Goal: Task Accomplishment & Management: Manage account settings

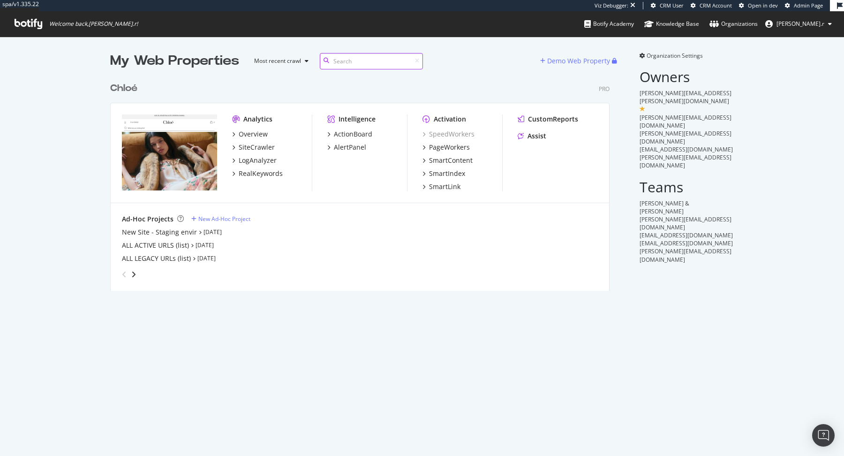
scroll to position [220, 507]
click at [177, 228] on div "New Site - Staging envir" at bounding box center [159, 232] width 75 height 9
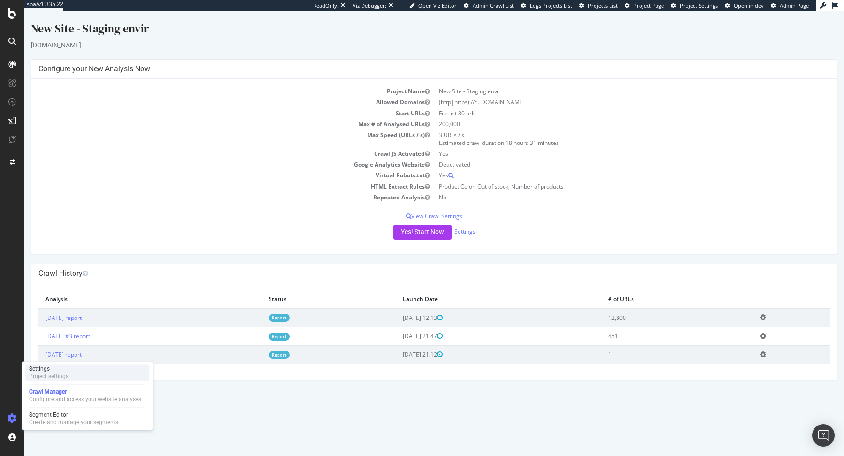
click at [61, 372] on div "Settings" at bounding box center [48, 369] width 39 height 8
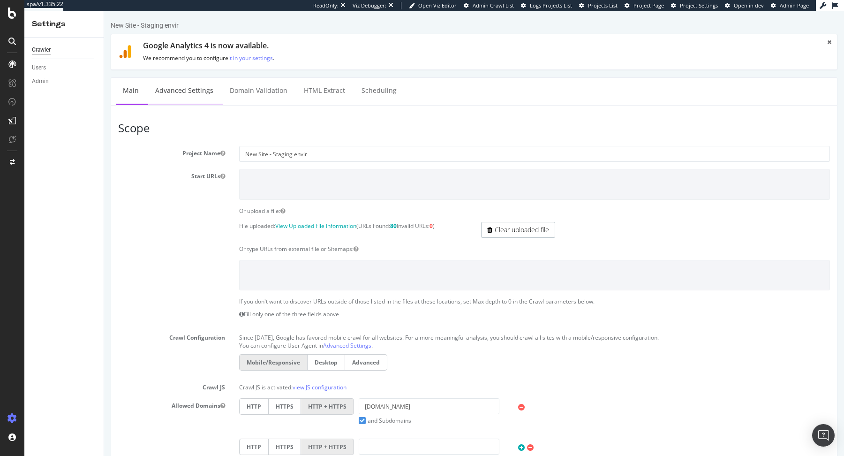
click at [196, 89] on link "Advanced Settings" at bounding box center [184, 91] width 72 height 26
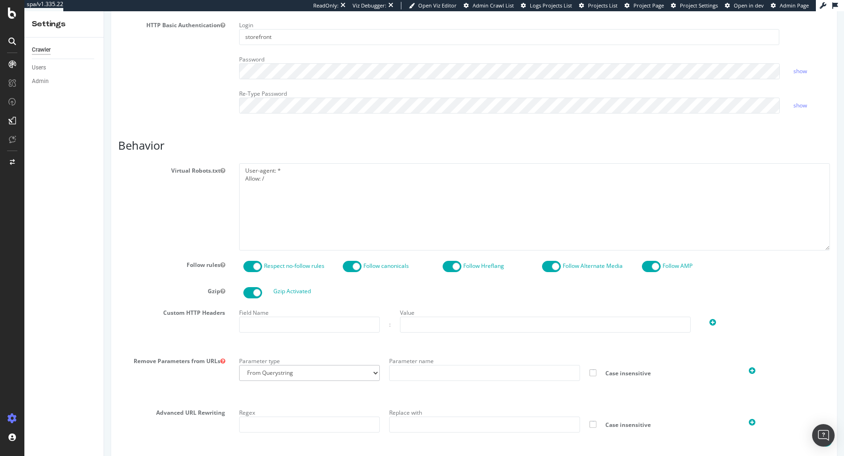
scroll to position [357, 0]
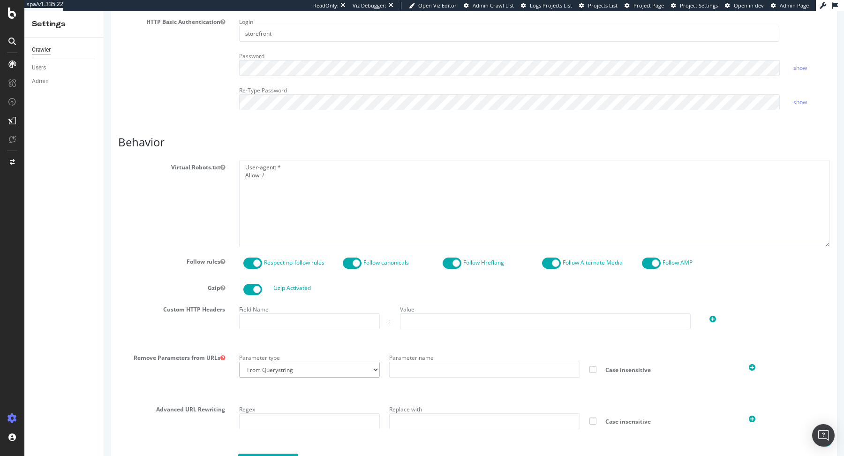
click at [252, 258] on span at bounding box center [252, 263] width 19 height 11
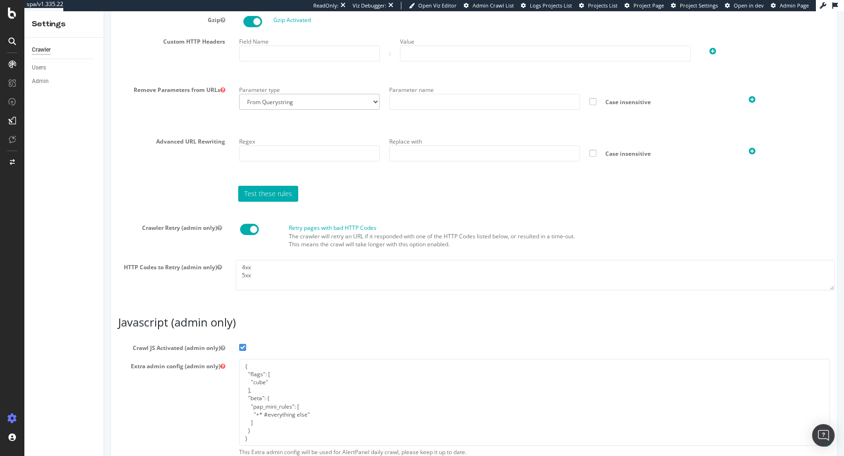
scroll to position [682, 0]
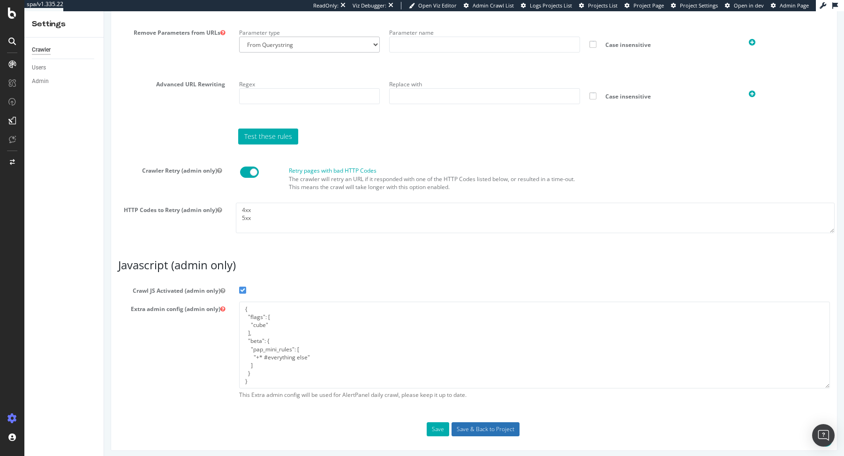
click at [470, 431] on input "Save & Back to Project" at bounding box center [486, 429] width 68 height 14
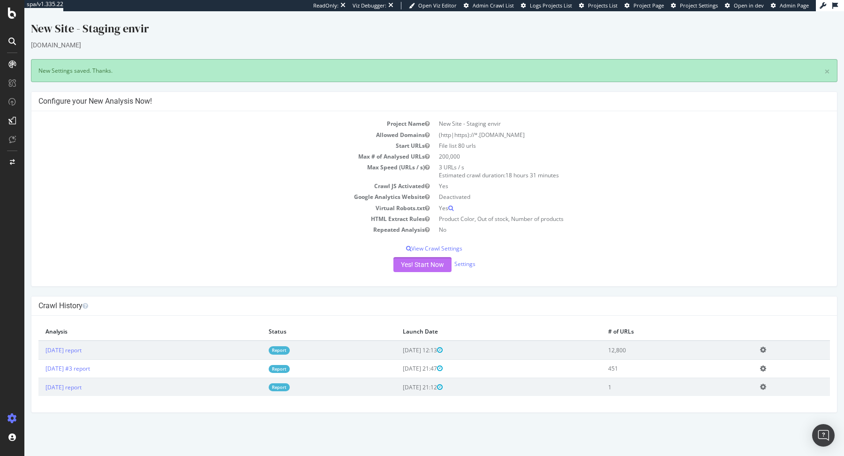
click at [426, 265] on button "Yes! Start Now" at bounding box center [423, 264] width 58 height 15
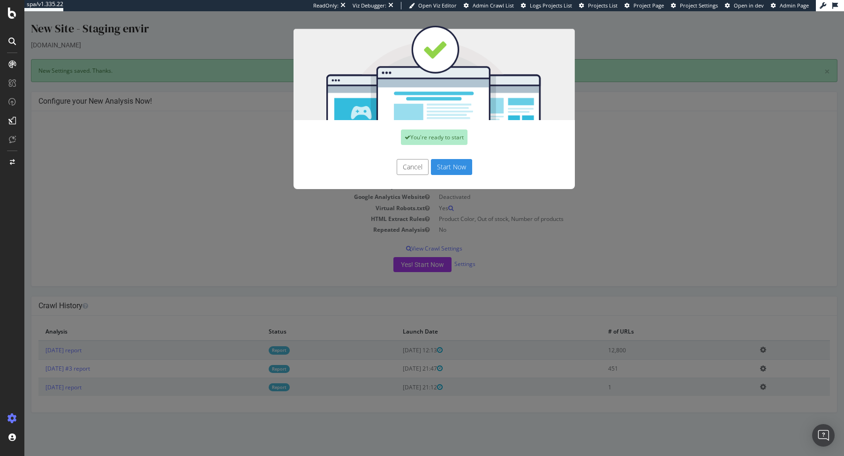
click at [467, 167] on button "Start Now" at bounding box center [451, 167] width 41 height 16
